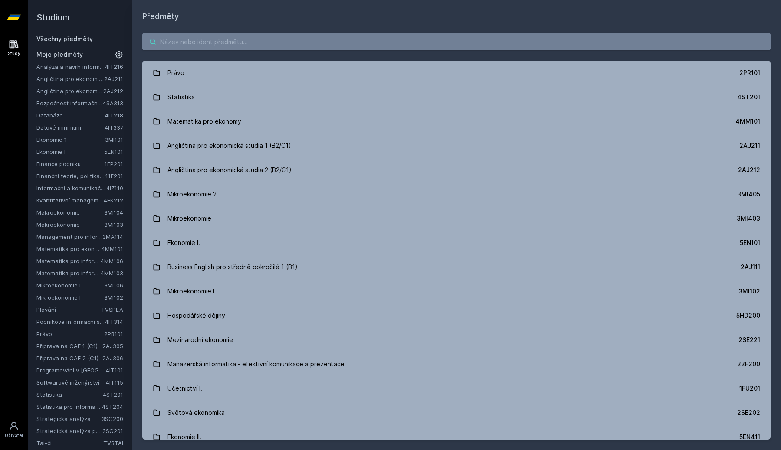
click at [409, 47] on input "search" at bounding box center [456, 41] width 628 height 17
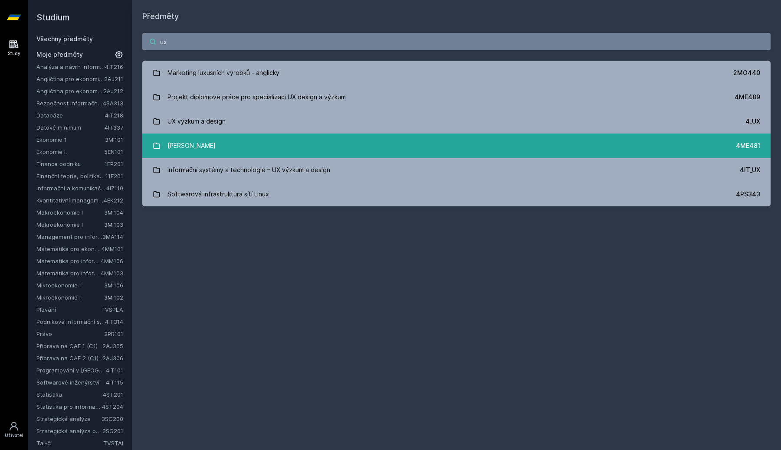
type input "ux"
click at [395, 153] on link "Základy UX 4ME481" at bounding box center [456, 146] width 628 height 24
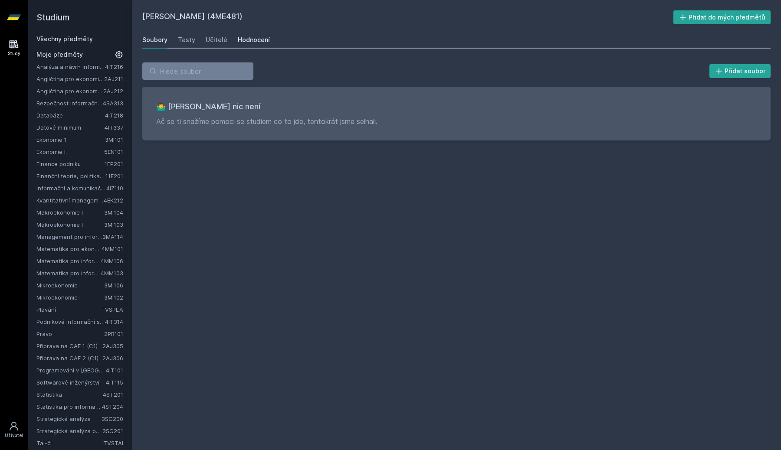
click at [258, 39] on div "Hodnocení" at bounding box center [254, 40] width 32 height 9
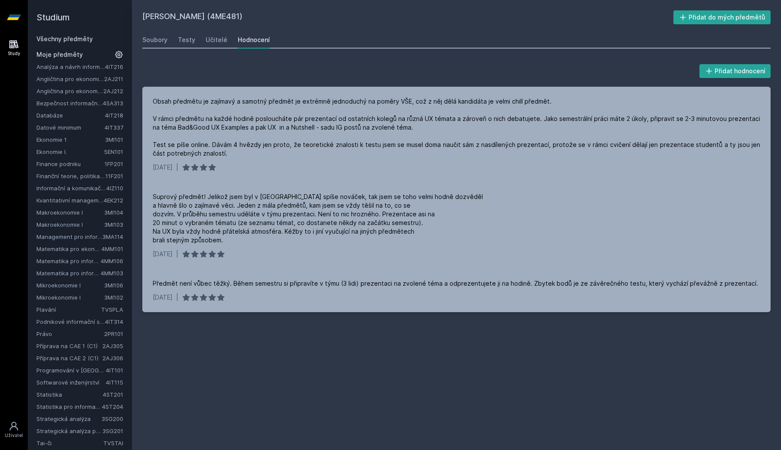
click at [71, 54] on span "Moje předměty" at bounding box center [59, 54] width 46 height 9
click at [78, 40] on link "Všechny předměty" at bounding box center [64, 38] width 56 height 7
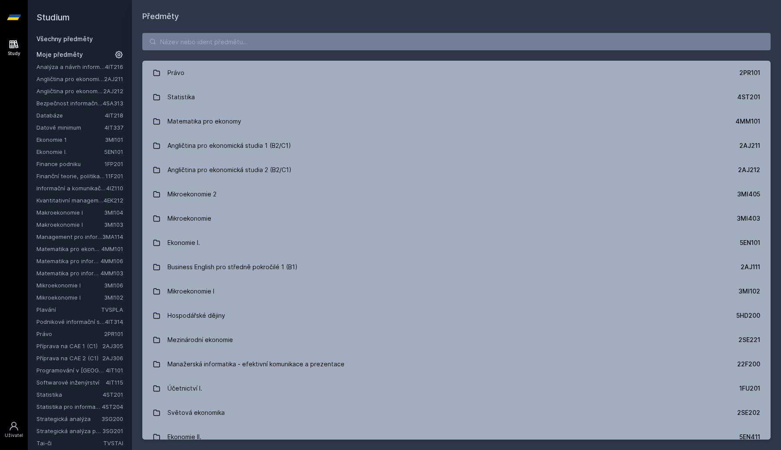
click at [10, 21] on icon at bounding box center [14, 17] width 14 height 35
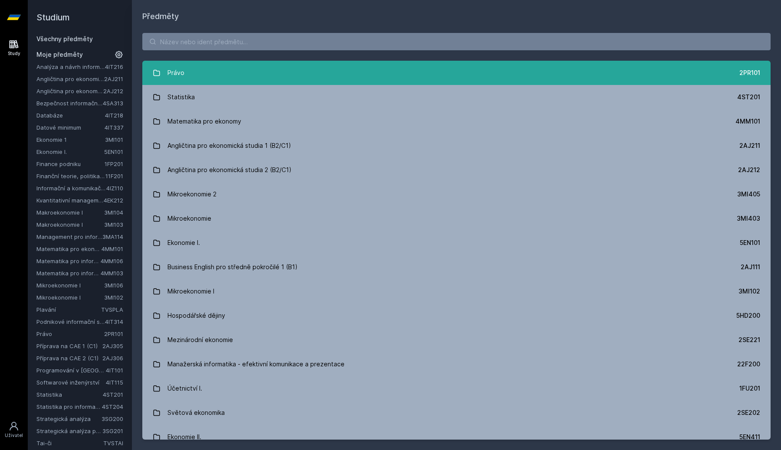
click at [324, 64] on link "Právo 2PR101" at bounding box center [456, 73] width 628 height 24
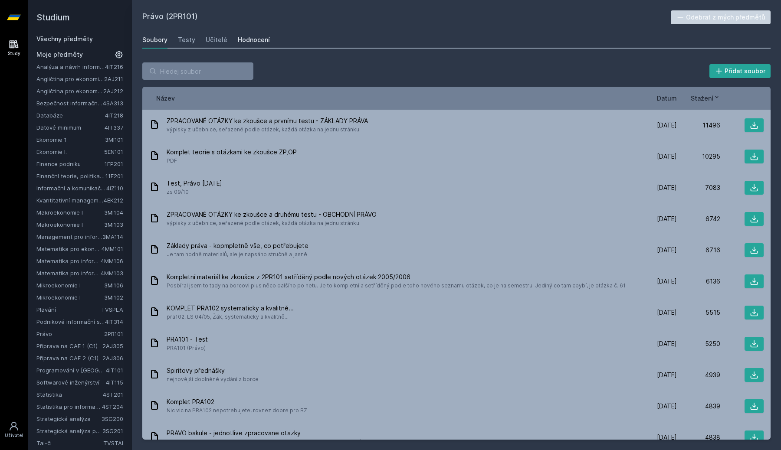
click at [258, 41] on div "Hodnocení" at bounding box center [254, 40] width 32 height 9
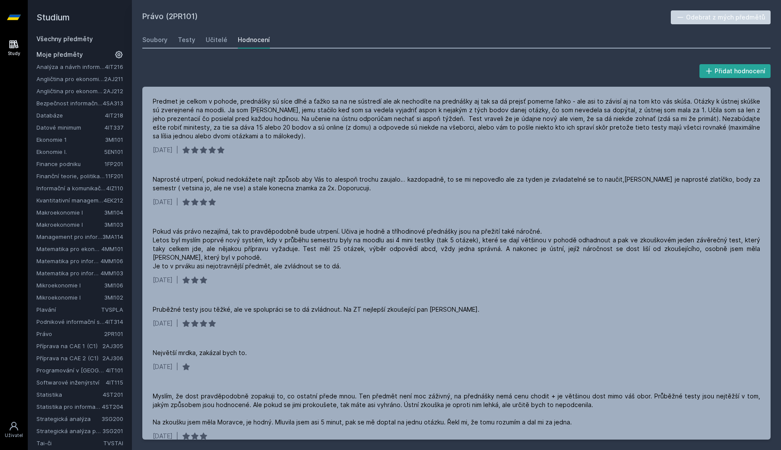
click at [84, 65] on link "Analýza a návrh informačních systémů" at bounding box center [70, 66] width 69 height 9
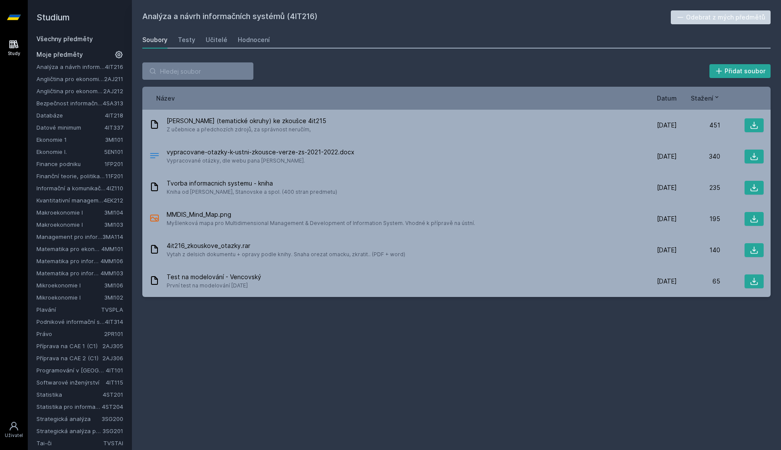
click at [122, 56] on icon at bounding box center [118, 54] width 9 height 9
click at [122, 56] on icon at bounding box center [119, 55] width 12 height 12
click at [122, 56] on icon at bounding box center [118, 54] width 9 height 9
click at [122, 56] on icon at bounding box center [119, 55] width 12 height 12
click at [17, 422] on icon at bounding box center [14, 426] width 10 height 10
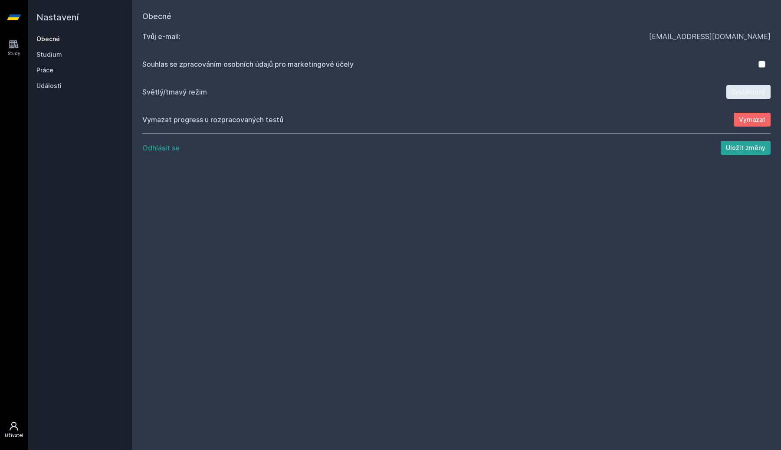
click at [215, 204] on div "Obecné Tvůj e‑mail: [EMAIL_ADDRESS][DOMAIN_NAME] Souhlas se zpracováním osobníc…" at bounding box center [456, 225] width 649 height 450
click at [745, 95] on button "Systémový" at bounding box center [748, 92] width 44 height 14
click at [744, 95] on button "Systémový" at bounding box center [748, 92] width 44 height 14
click at [54, 60] on div "Obecné Studium Práce Události" at bounding box center [79, 63] width 87 height 56
click at [48, 57] on link "Studium" at bounding box center [79, 54] width 87 height 9
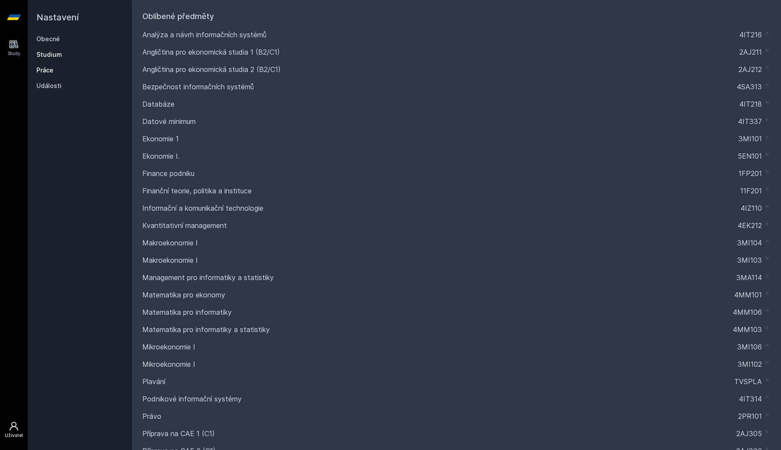
click at [52, 69] on link "Práce" at bounding box center [79, 70] width 87 height 9
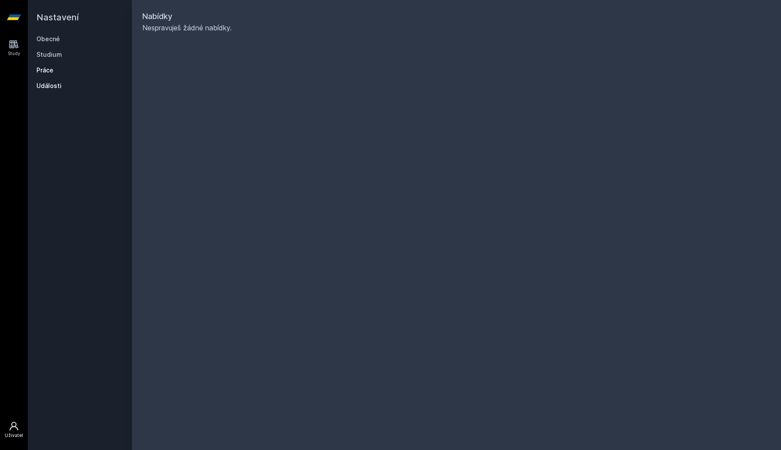
click at [49, 82] on link "Události" at bounding box center [79, 86] width 87 height 9
click at [2, 56] on link "Study" at bounding box center [14, 48] width 24 height 26
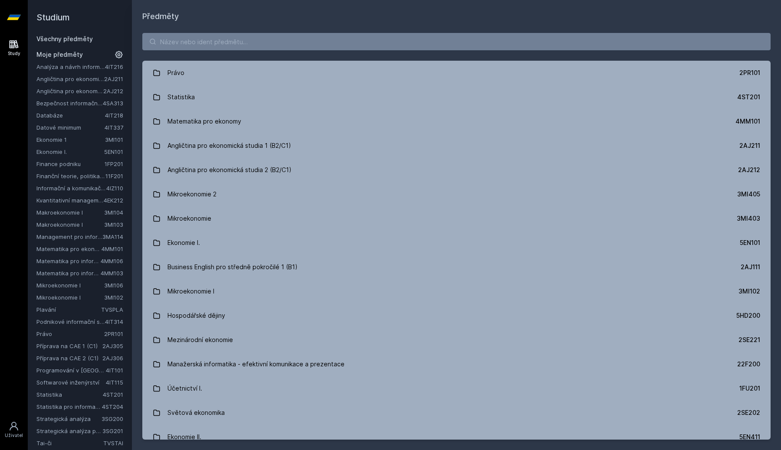
click at [73, 40] on link "Všechny předměty" at bounding box center [64, 38] width 56 height 7
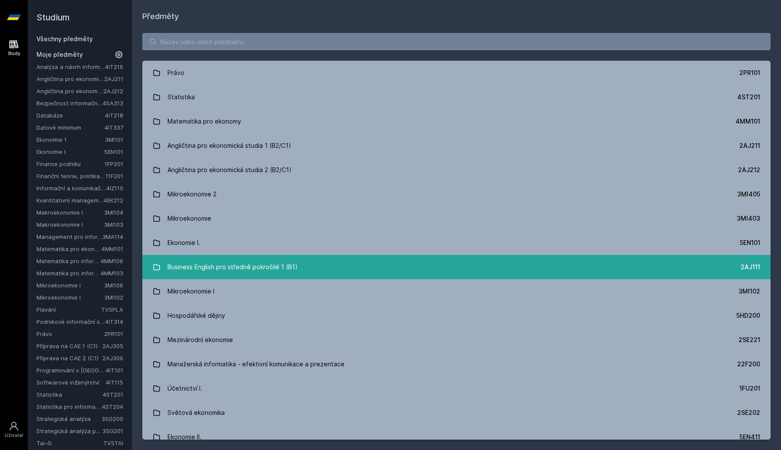
click at [277, 261] on div "Business English pro středně pokročilé 1 (B1)" at bounding box center [232, 266] width 130 height 17
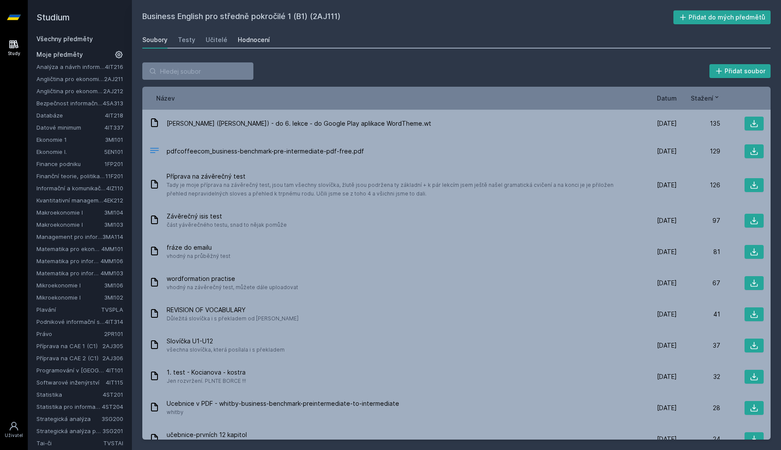
click at [248, 42] on div "Hodnocení" at bounding box center [254, 40] width 32 height 9
